Goal: Transaction & Acquisition: Purchase product/service

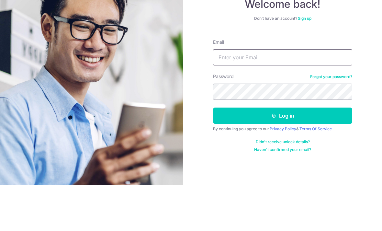
type input "[EMAIL_ADDRESS][DOMAIN_NAME]"
click at [283, 153] on button "Log in" at bounding box center [282, 161] width 139 height 16
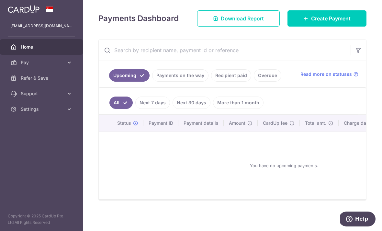
scroll to position [91, 0]
click at [325, 22] on span "Create Payment" at bounding box center [330, 19] width 39 height 8
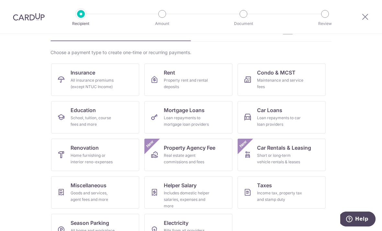
scroll to position [38, 0]
click at [79, 158] on div "Home furnishing or interior reno-expenses" at bounding box center [94, 158] width 47 height 13
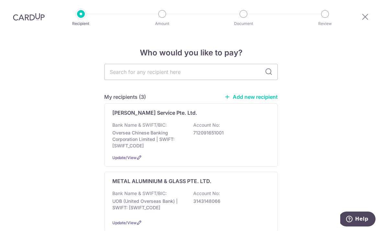
click at [246, 100] on link "Add new recipient" at bounding box center [250, 97] width 53 height 6
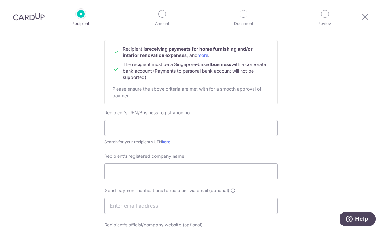
scroll to position [62, 0]
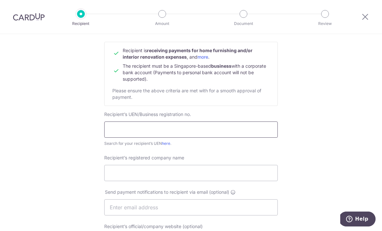
click at [167, 132] on input "text" at bounding box center [190, 129] width 173 height 16
type input "201541186M"
click at [111, 177] on input "Recipient’s registered company name" at bounding box center [190, 173] width 173 height 16
type input "Miredo Asia Private Limited"
click at [45, 148] on div "Who would you like to pay? Your recipient does not need a CardUp account to rec…" at bounding box center [191, 215] width 382 height 487
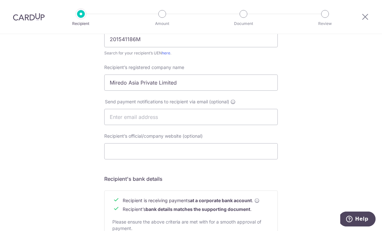
scroll to position [152, 0]
click at [122, 119] on input "text" at bounding box center [190, 117] width 173 height 16
type input "H"
type input "Cxxxxlsy@gmail.com"
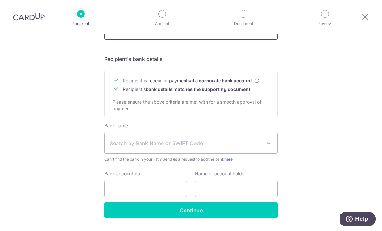
scroll to position [272, 0]
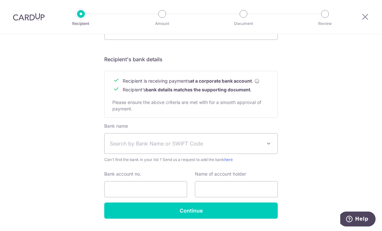
click at [190, 147] on span "Search by Bank Name or SWIFT Code" at bounding box center [186, 144] width 152 height 8
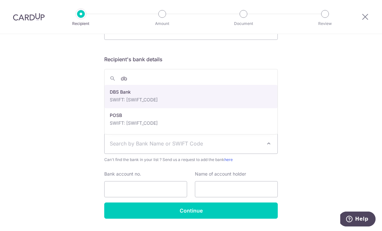
type input "dbs"
select select "6"
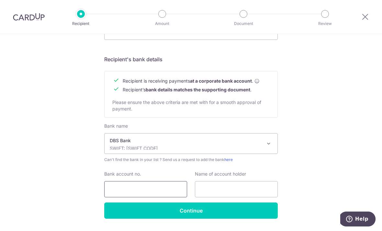
click at [140, 192] on input "Bank account no." at bounding box center [145, 189] width 83 height 16
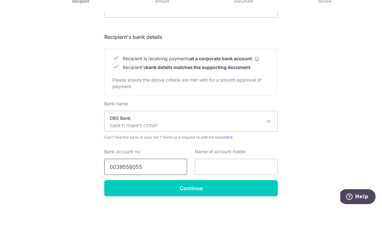
type input "0039556055"
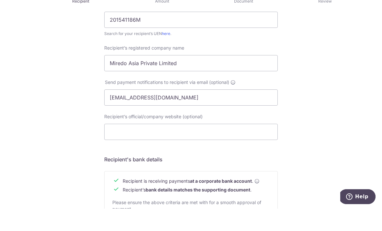
scroll to position [150, 0]
click at [117, 77] on input "Miredo Asia Private Limited" at bounding box center [190, 85] width 173 height 16
click at [114, 77] on input "Miredo Asia Private Limited" at bounding box center [190, 85] width 173 height 16
click at [116, 77] on input "Miredo Asia Private Limited" at bounding box center [190, 85] width 173 height 16
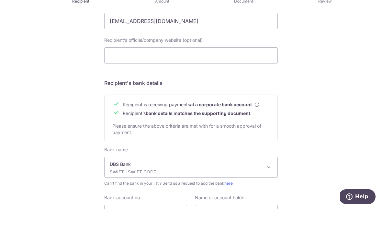
scroll to position [240, 0]
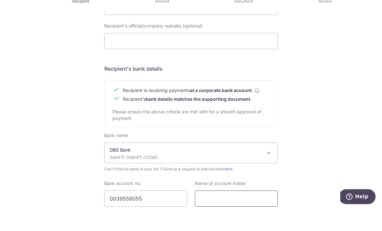
click at [209, 213] on input "text" at bounding box center [236, 221] width 83 height 16
paste input "Miredo Asia Private Limited"
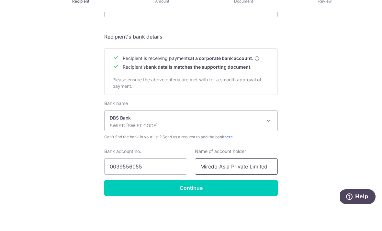
scroll to position [272, 0]
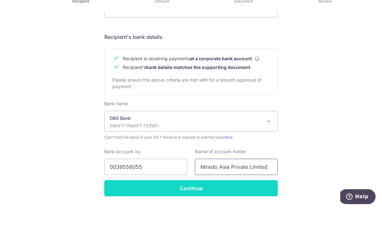
type input "Miredo Asia Private Limited"
click at [175, 202] on input "Continue" at bounding box center [190, 210] width 173 height 16
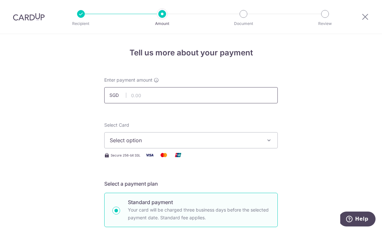
click at [167, 95] on input "text" at bounding box center [190, 95] width 173 height 16
type input "897.50"
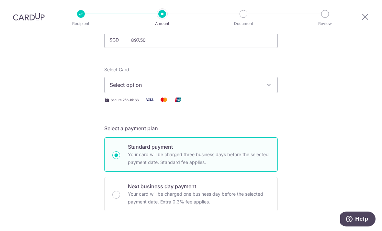
scroll to position [71, 0]
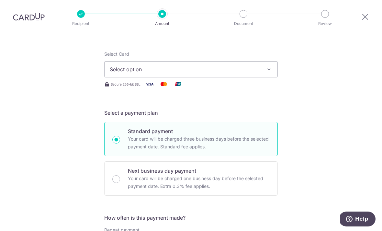
click at [116, 70] on span "Select option" at bounding box center [185, 69] width 151 height 8
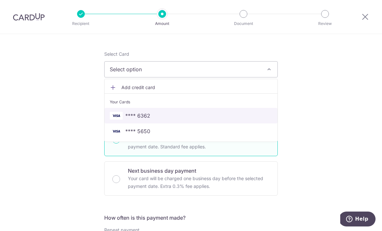
click at [142, 122] on link "**** 6362" at bounding box center [191, 116] width 173 height 16
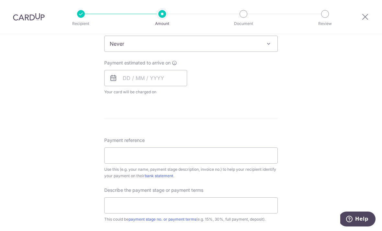
scroll to position [273, 0]
click at [122, 75] on input "text" at bounding box center [145, 77] width 83 height 16
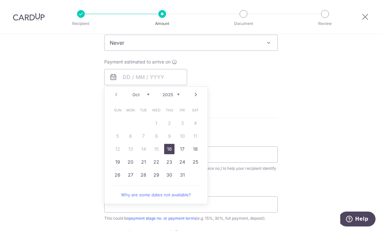
click at [169, 150] on link "16" at bounding box center [169, 149] width 10 height 10
type input "16/10/2025"
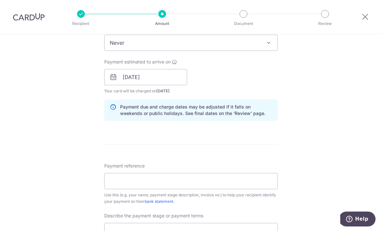
click at [321, 108] on div "Tell us more about your payment Enter payment amount SGD 897.50 897.50 Recipien…" at bounding box center [191, 88] width 382 height 655
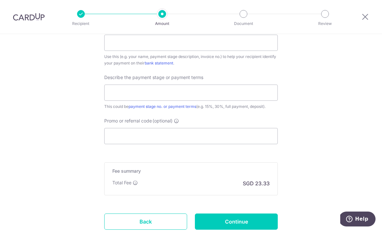
scroll to position [414, 0]
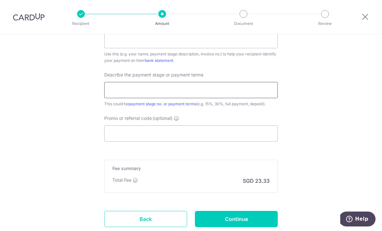
click at [259, 92] on input "text" at bounding box center [190, 90] width 173 height 16
type input "50%"
click at [118, 139] on input "Promo or referral code (optional)" at bounding box center [190, 133] width 173 height 16
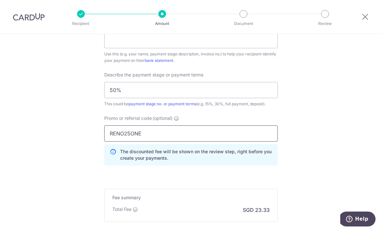
type input "RENO25ONE"
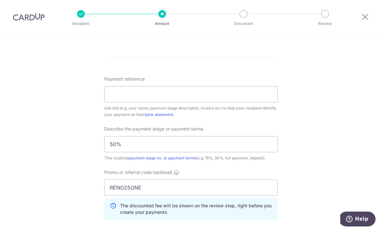
scroll to position [361, 0]
click at [115, 99] on input "Payment reference" at bounding box center [190, 93] width 173 height 16
type input "C-2025913-1"
click at [335, 141] on div "Tell us more about your payment Enter payment amount SGD 897.50 897.50 Recipien…" at bounding box center [191, 15] width 382 height 685
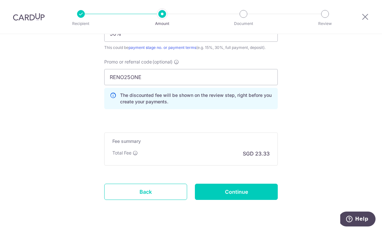
scroll to position [470, 0]
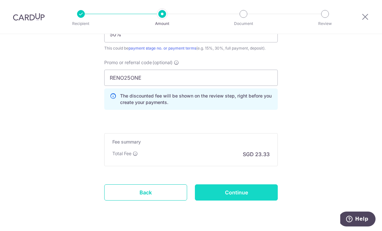
click at [251, 198] on input "Continue" at bounding box center [236, 192] width 83 height 16
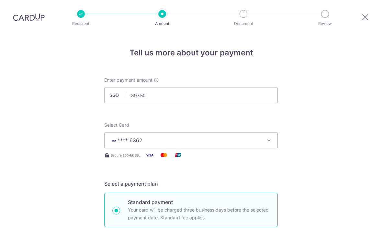
scroll to position [479, 0]
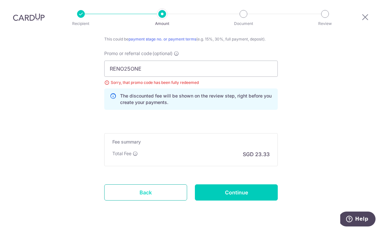
click at [142, 184] on link "Back" at bounding box center [145, 192] width 83 height 16
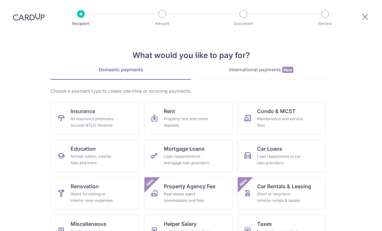
scroll to position [-1, 0]
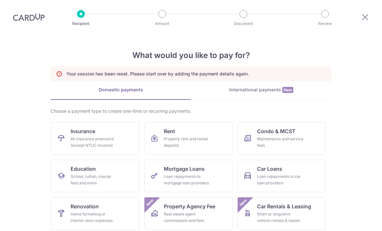
click at [81, 20] on p "Recipient" at bounding box center [81, 23] width 48 height 6
click at [217, 86] on div "International payments New" at bounding box center [261, 89] width 140 height 7
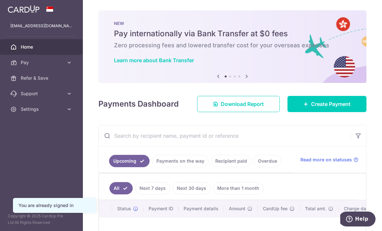
click at [0, 0] on icon "button" at bounding box center [0, 0] width 0 height 0
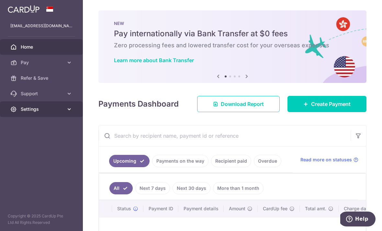
click at [69, 110] on icon at bounding box center [69, 109] width 6 height 6
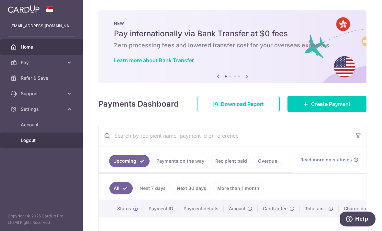
click at [37, 139] on span "Logout" at bounding box center [42, 140] width 43 height 6
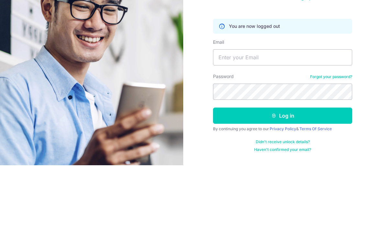
scroll to position [21, 0]
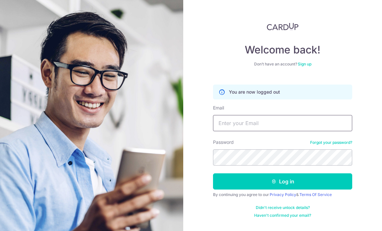
type input "[EMAIL_ADDRESS][DOMAIN_NAME]"
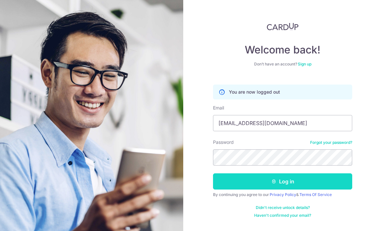
click at [282, 173] on button "Log in" at bounding box center [282, 181] width 139 height 16
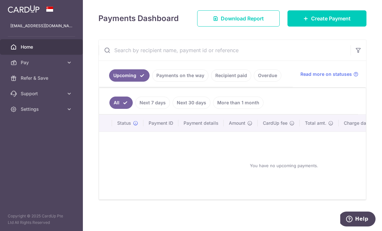
scroll to position [95, 0]
